Goal: Information Seeking & Learning: Learn about a topic

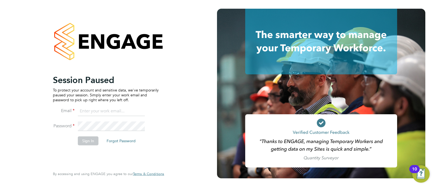
click at [121, 115] on input at bounding box center [111, 111] width 67 height 10
type input "kyle.johnson@prsjobs.com"
click at [91, 142] on button "Sign In" at bounding box center [88, 141] width 21 height 9
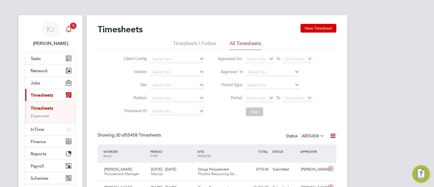
click at [68, 30] on icon "Main navigation" at bounding box center [68, 29] width 7 height 7
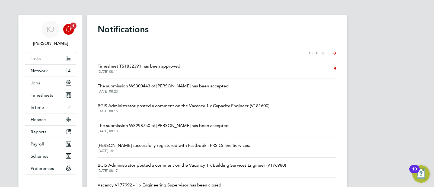
click at [68, 30] on icon "Main navigation" at bounding box center [68, 29] width 7 height 7
click at [49, 86] on button "Jobs" at bounding box center [50, 83] width 50 height 12
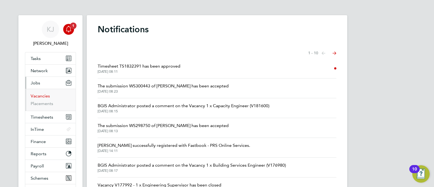
click at [47, 96] on link "Vacancies" at bounding box center [40, 95] width 19 height 5
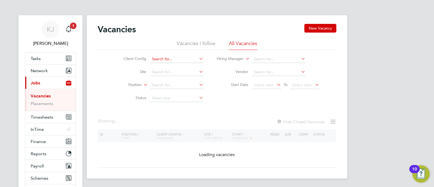
click at [170, 57] on input at bounding box center [176, 59] width 53 height 8
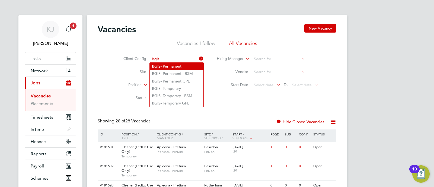
click at [177, 67] on li "BGIS - Permanent" at bounding box center [177, 66] width 54 height 7
type input "BGIS - Permanent"
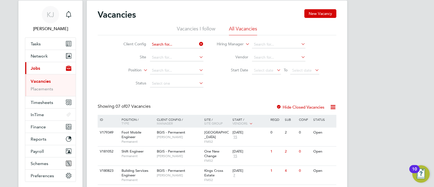
click at [186, 45] on div "Vacancies I follow All Vacancies Client Config Site Position Status Hiring Mana…" at bounding box center [217, 58] width 239 height 65
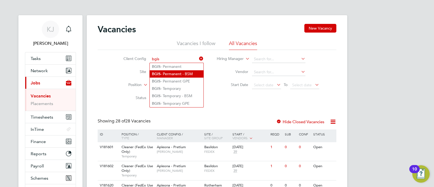
click at [186, 74] on li "BGIS - Permanent - BSM" at bounding box center [177, 73] width 54 height 7
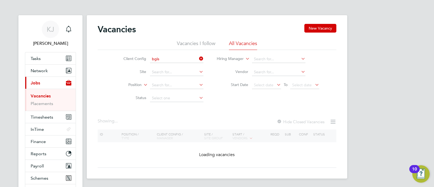
type input "BGIS - Permanent - BSM"
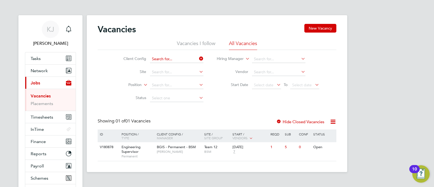
click at [180, 55] on input at bounding box center [176, 59] width 53 height 8
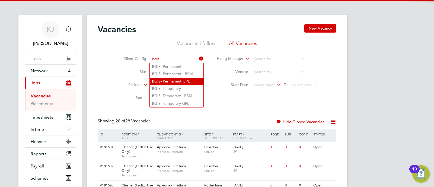
click at [178, 78] on li "BGIS - Permanent GPE" at bounding box center [177, 81] width 54 height 7
type input "BGIS - Permanent GPE"
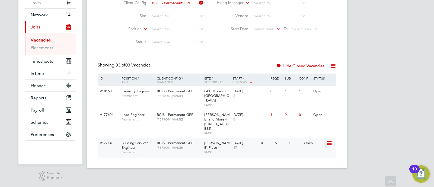
click at [180, 141] on span "BGIS - Permanent GPE" at bounding box center [175, 143] width 37 height 5
